Goal: Information Seeking & Learning: Learn about a topic

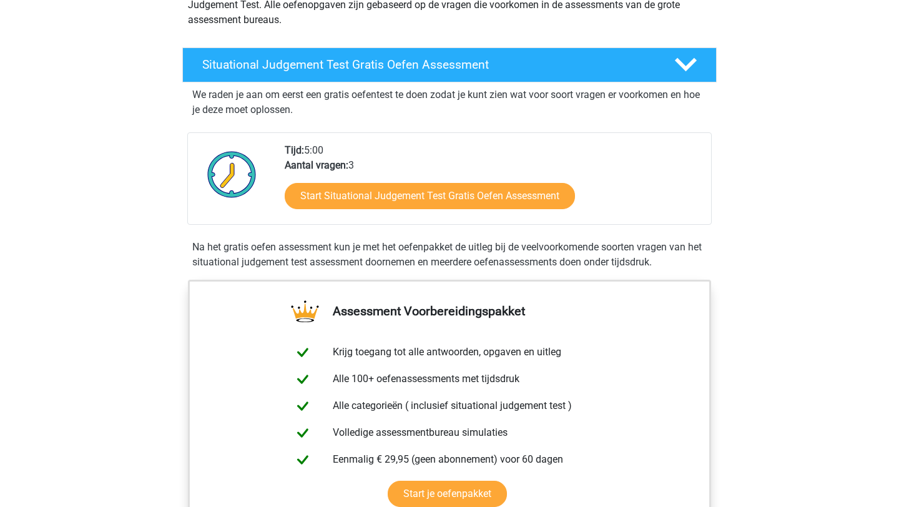
scroll to position [172, 0]
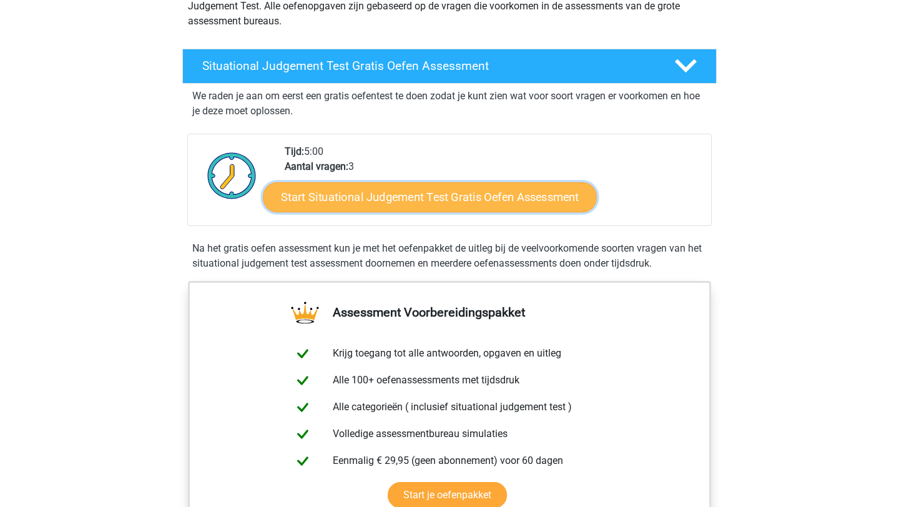
click at [461, 200] on link "Start Situational Judgement Test Gratis Oefen Assessment" at bounding box center [430, 197] width 334 height 30
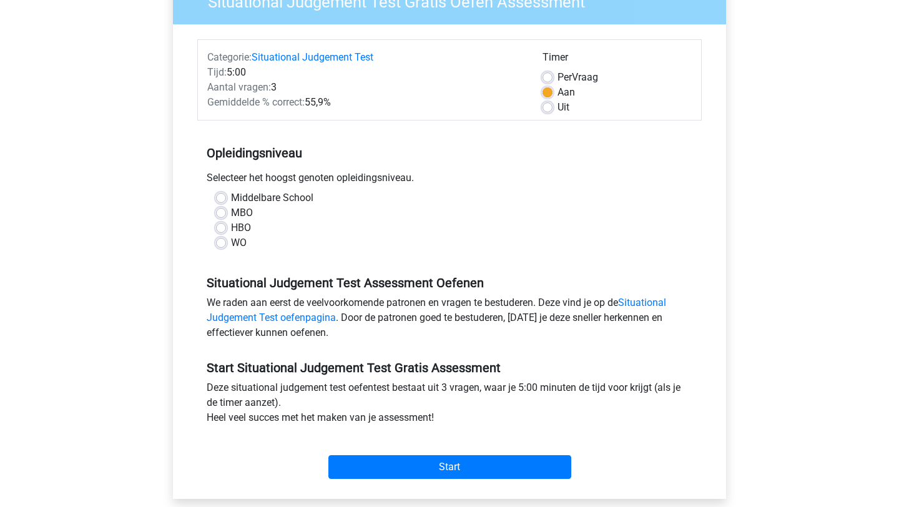
scroll to position [124, 0]
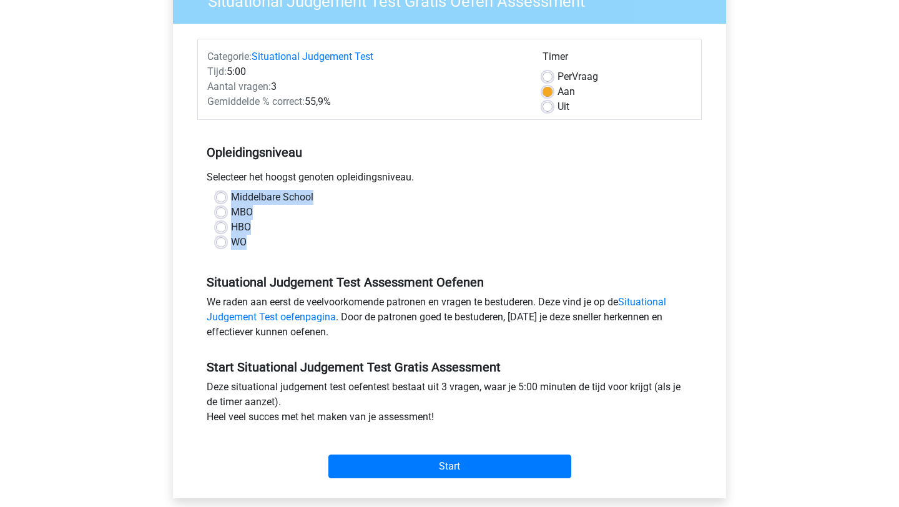
drag, startPoint x: 257, startPoint y: 240, endPoint x: 234, endPoint y: 190, distance: 54.8
click at [234, 190] on div "Middelbare School MBO HBO WO" at bounding box center [450, 220] width 486 height 60
copy div "Middelbare School MBO HBO WO"
click at [231, 240] on label "WO" at bounding box center [239, 242] width 16 height 15
click at [219, 240] on input "WO" at bounding box center [221, 241] width 10 height 12
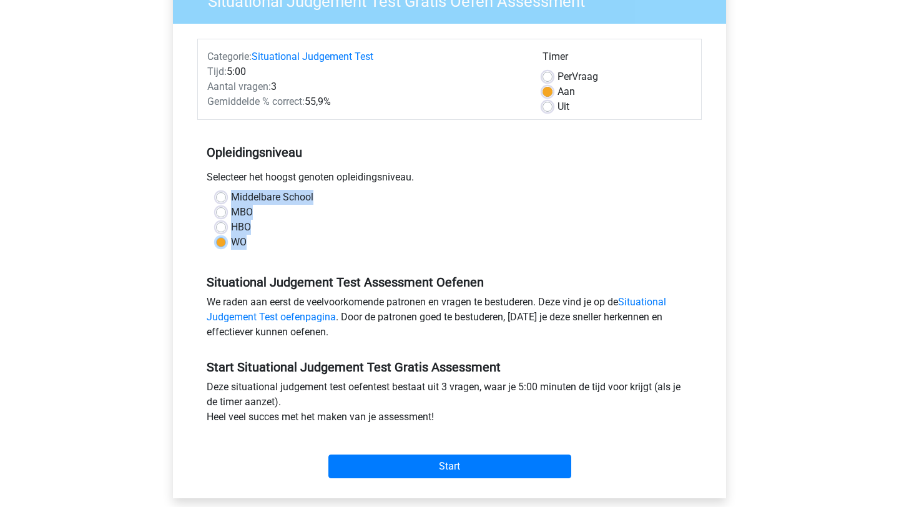
radio input "true"
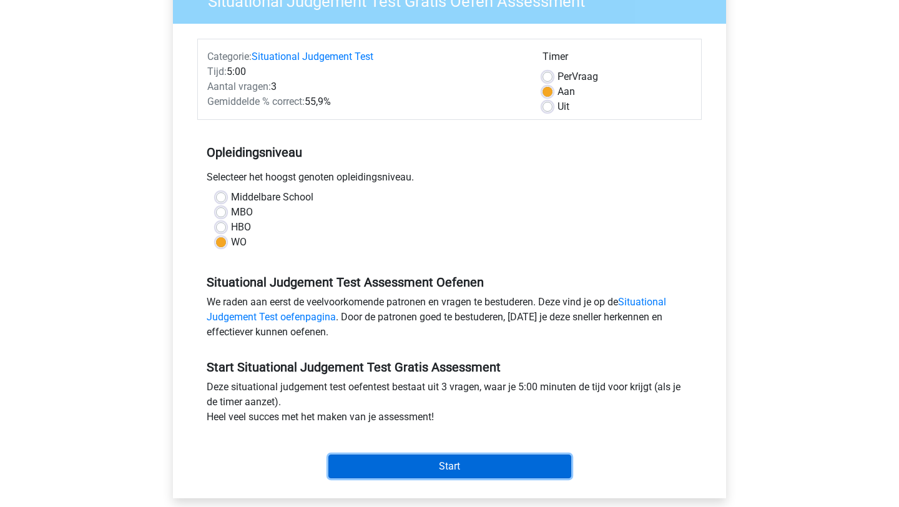
click at [380, 466] on input "Start" at bounding box center [449, 467] width 243 height 24
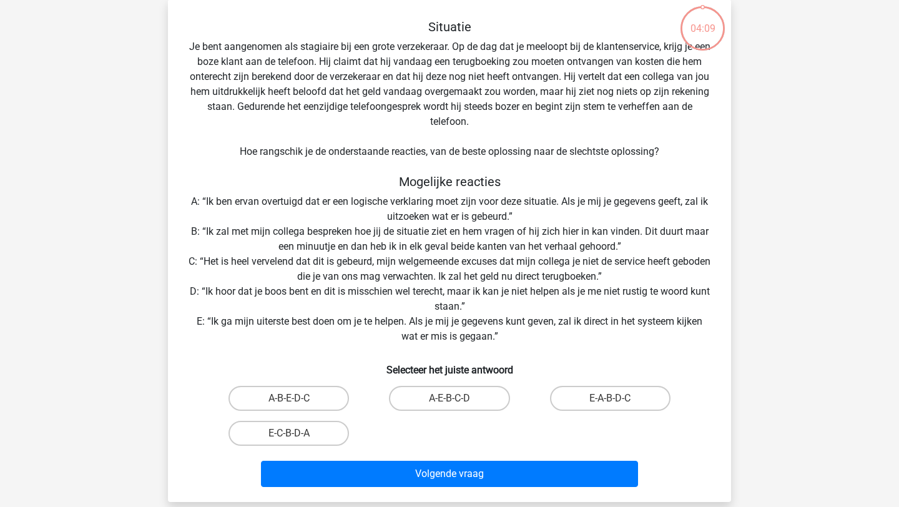
scroll to position [92, 0]
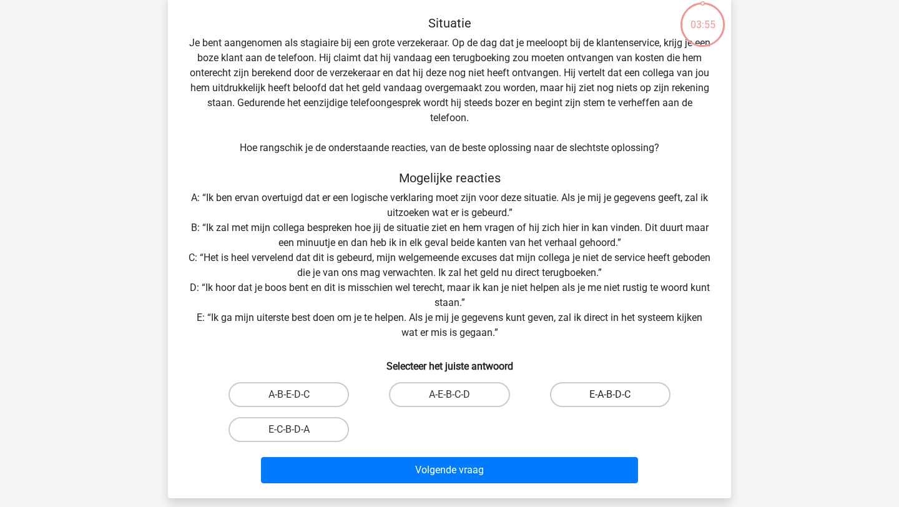
click at [602, 396] on label "E-A-B-D-C" at bounding box center [610, 394] width 121 height 25
click at [610, 396] on input "E-A-B-D-C" at bounding box center [614, 399] width 8 height 8
radio input "true"
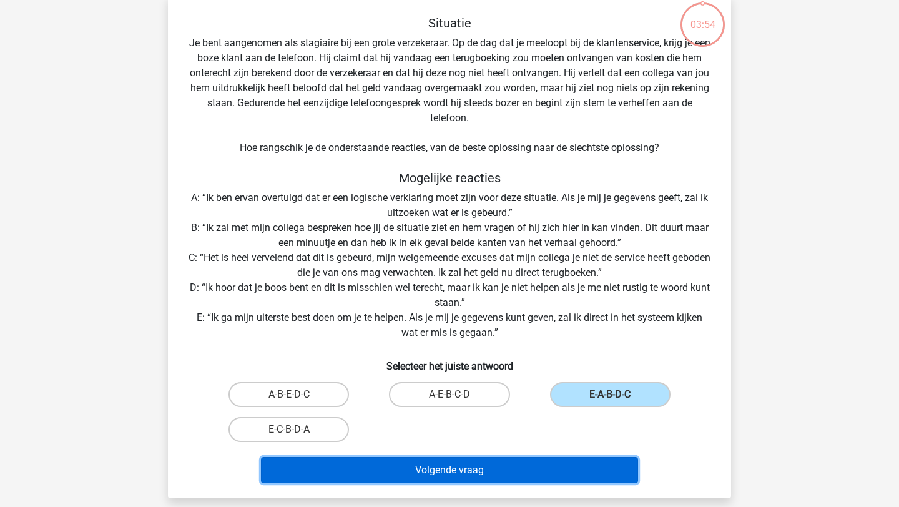
click at [493, 470] on button "Volgende vraag" at bounding box center [450, 470] width 378 height 26
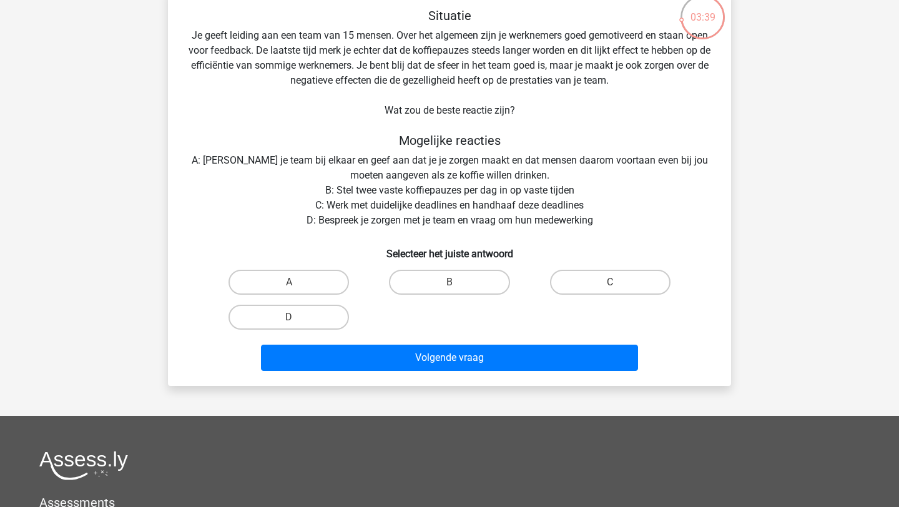
scroll to position [114, 0]
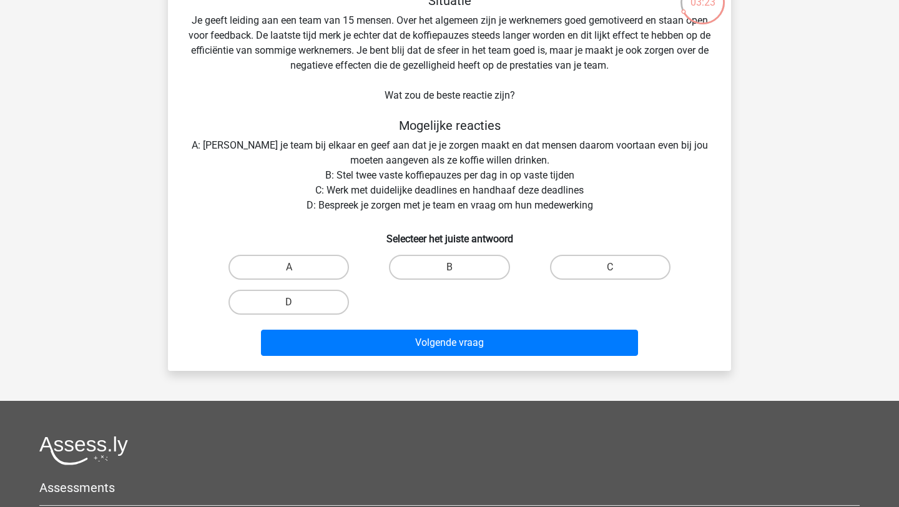
click at [453, 269] on input "B" at bounding box center [454, 271] width 8 height 8
radio input "true"
click at [612, 268] on input "C" at bounding box center [614, 271] width 8 height 8
radio input "true"
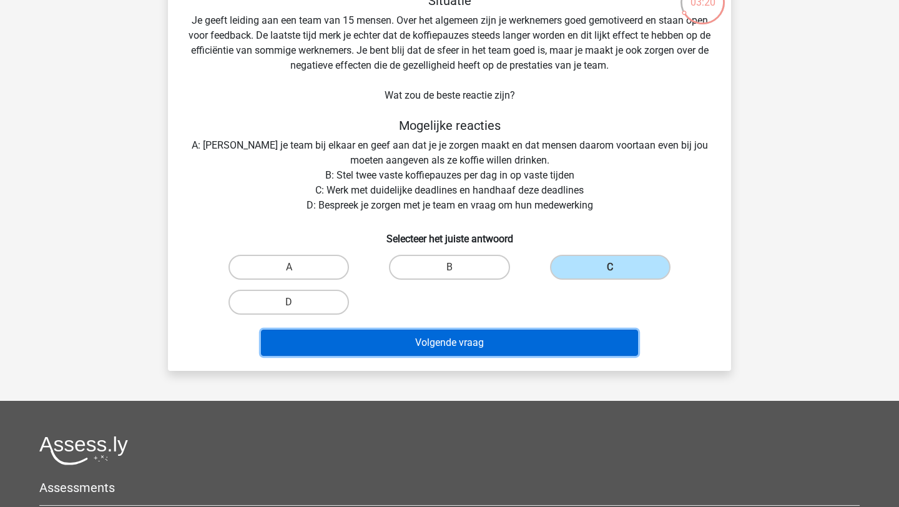
click at [499, 339] on button "Volgende vraag" at bounding box center [450, 343] width 378 height 26
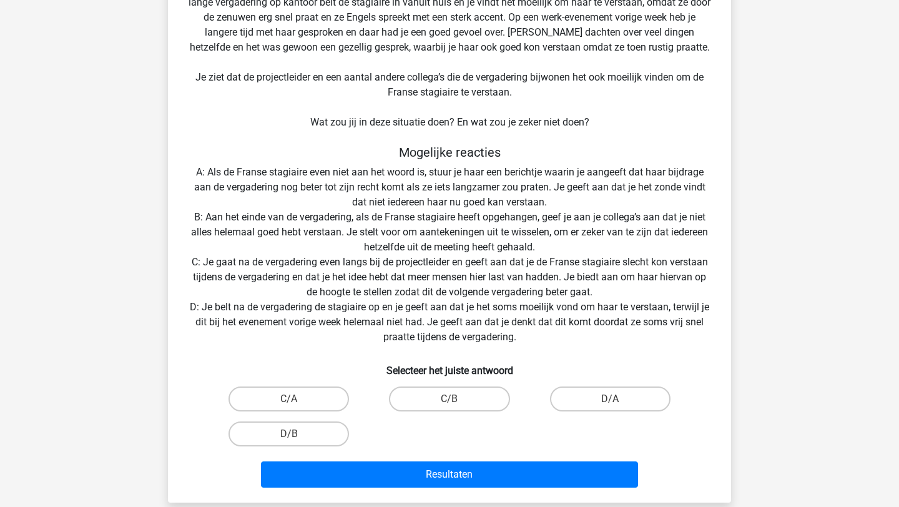
scroll to position [148, 0]
click at [465, 398] on label "C/B" at bounding box center [449, 398] width 121 height 25
click at [458, 398] on input "C/B" at bounding box center [454, 402] width 8 height 8
radio input "true"
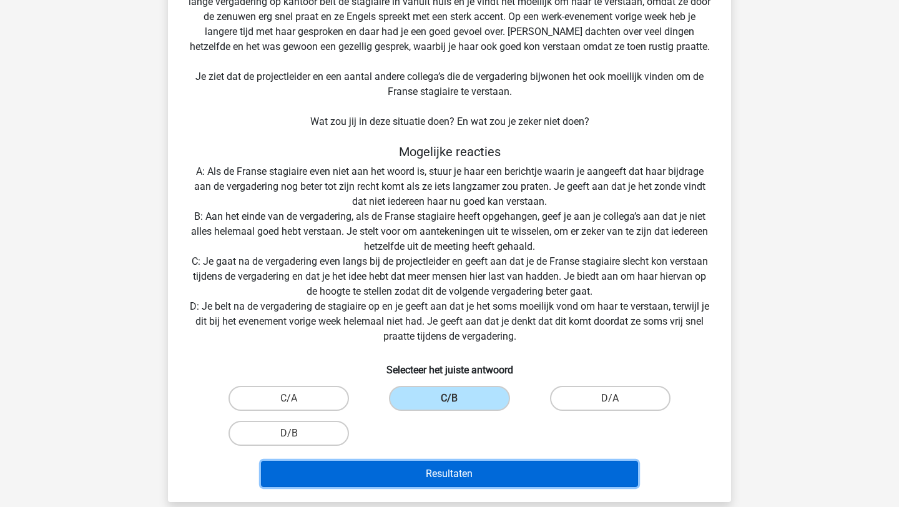
click at [453, 477] on button "Resultaten" at bounding box center [450, 474] width 378 height 26
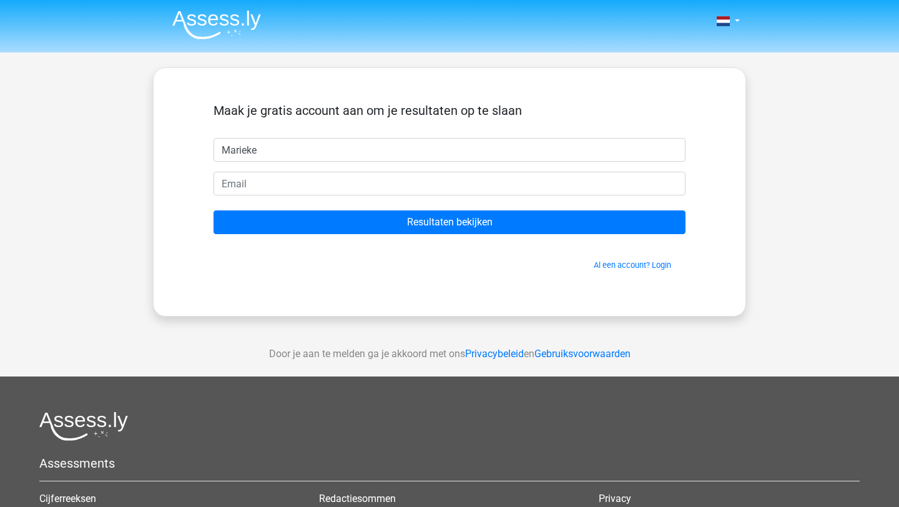
type input "Marieke"
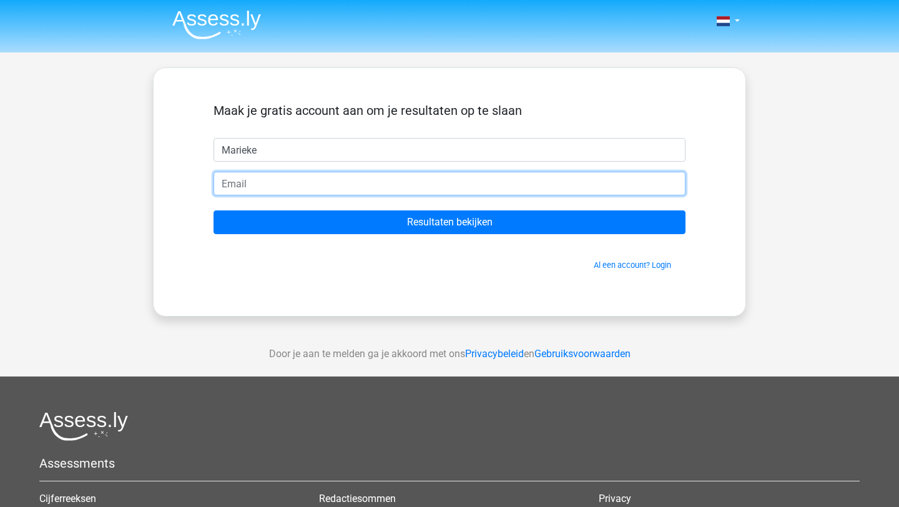
click at [332, 192] on input "email" at bounding box center [450, 184] width 472 height 24
type input "[EMAIL_ADDRESS][DOMAIN_NAME]"
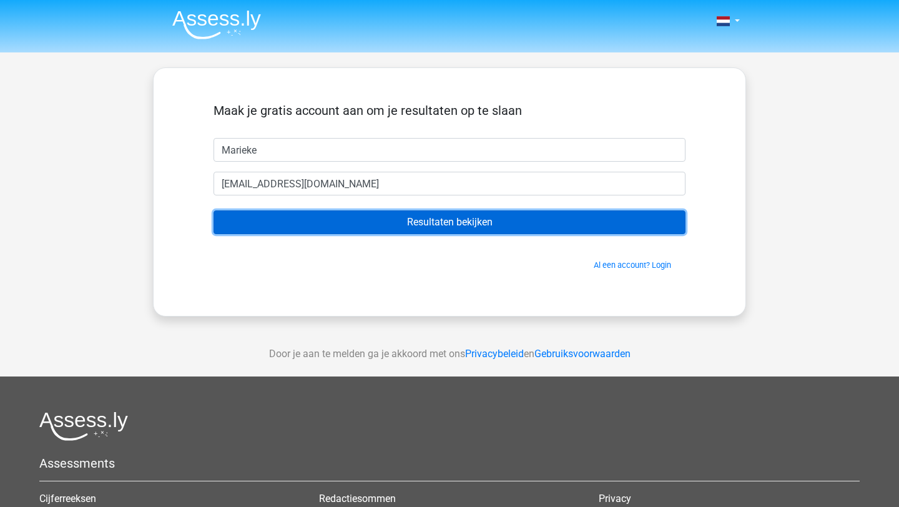
click at [362, 224] on input "Resultaten bekijken" at bounding box center [450, 222] width 472 height 24
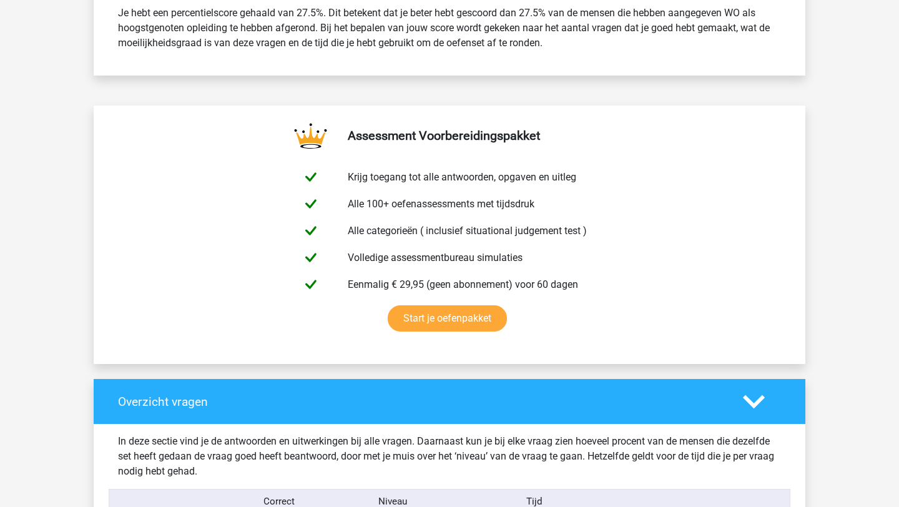
scroll to position [817, 0]
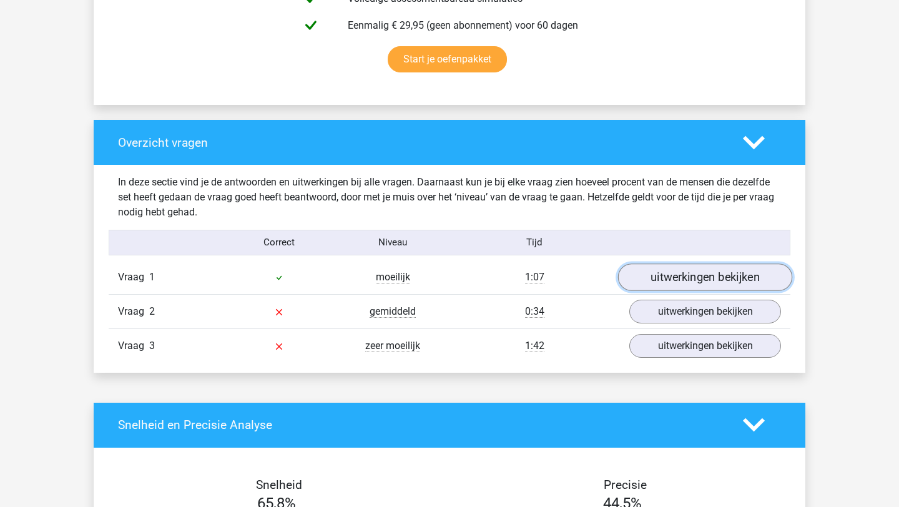
click at [656, 280] on link "uitwerkingen bekijken" at bounding box center [705, 277] width 174 height 27
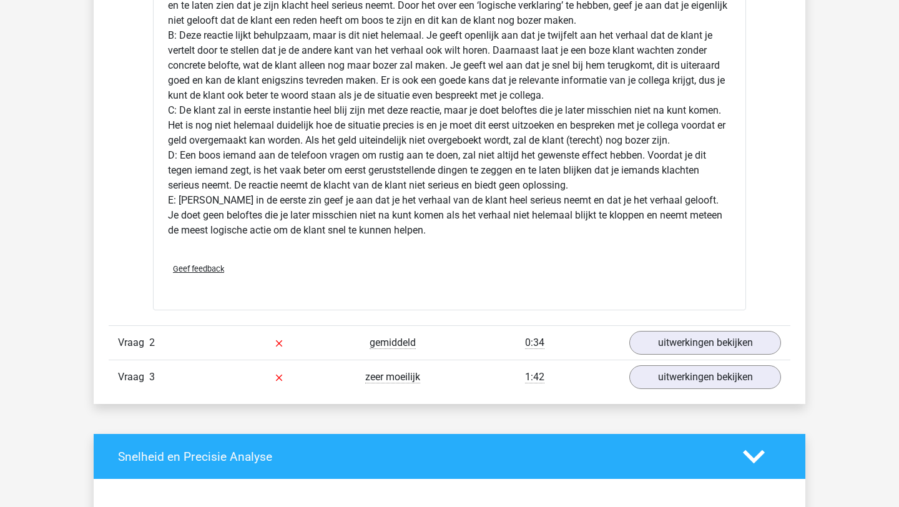
scroll to position [1561, 0]
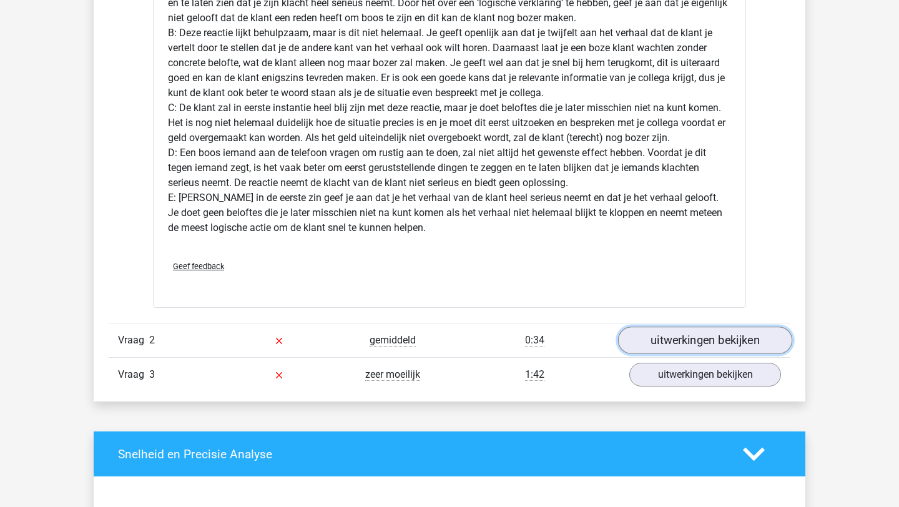
click at [693, 342] on link "uitwerkingen bekijken" at bounding box center [705, 340] width 174 height 27
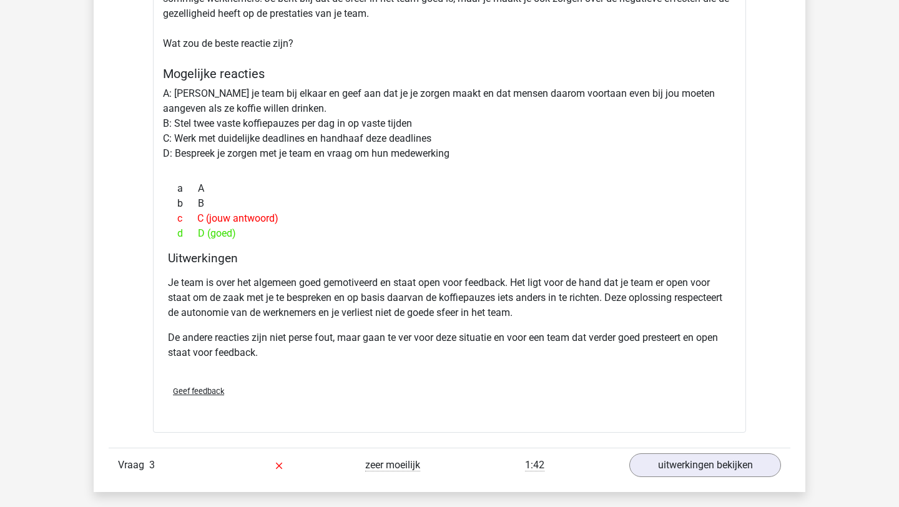
scroll to position [2163, 0]
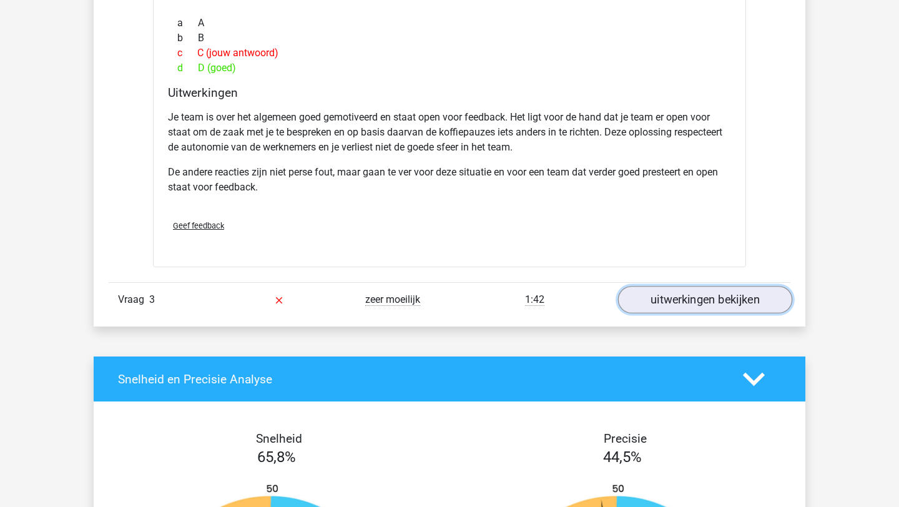
click at [714, 300] on link "uitwerkingen bekijken" at bounding box center [705, 300] width 174 height 27
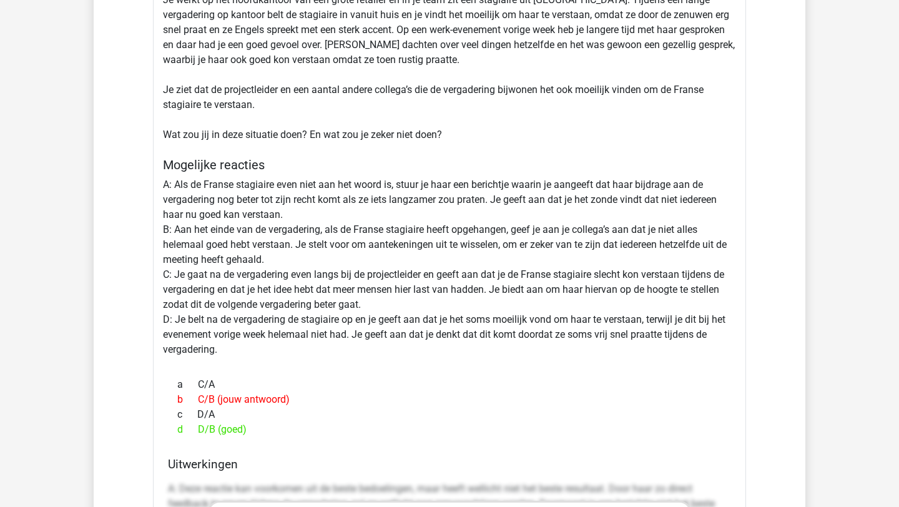
scroll to position [2460, 0]
